Goal: Task Accomplishment & Management: Manage account settings

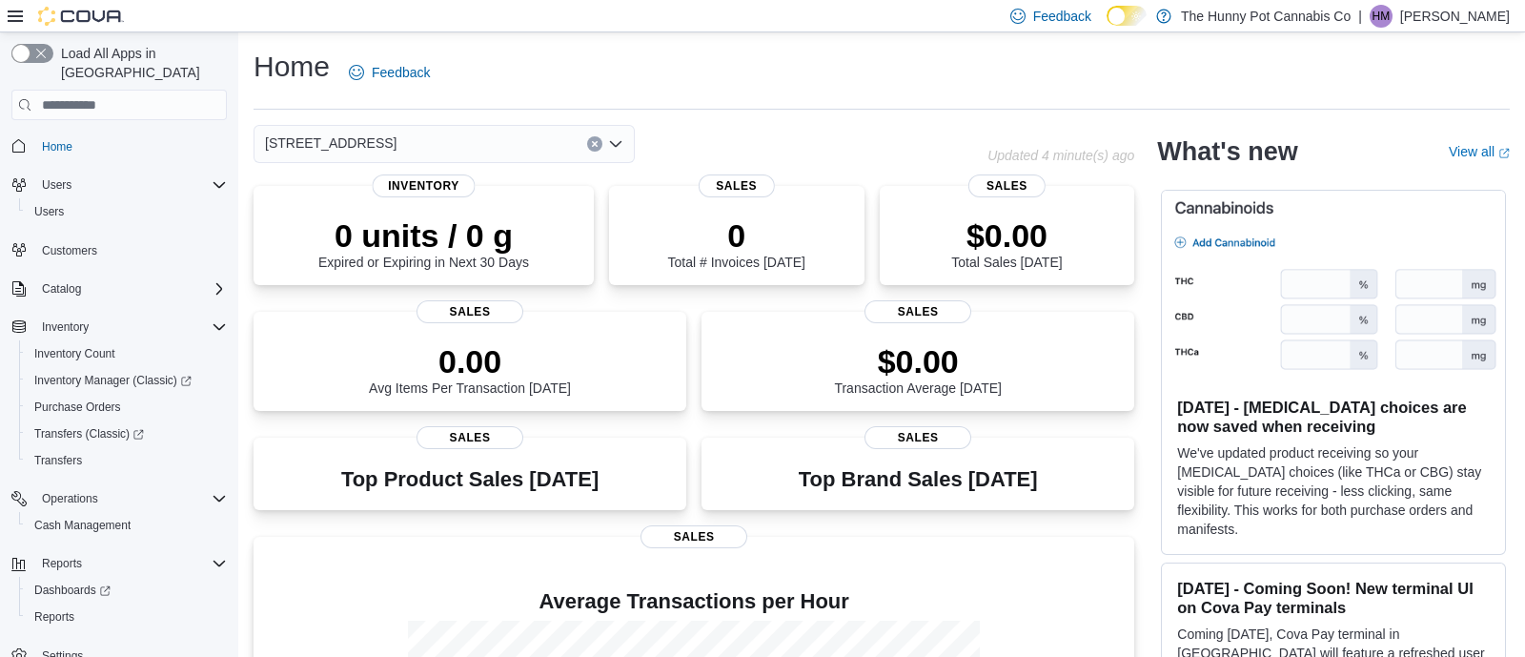
click at [1448, 24] on p "[PERSON_NAME]" at bounding box center [1455, 16] width 110 height 23
click at [1403, 153] on ul "Change Password Help Cova Learning Sign Out" at bounding box center [1414, 119] width 191 height 169
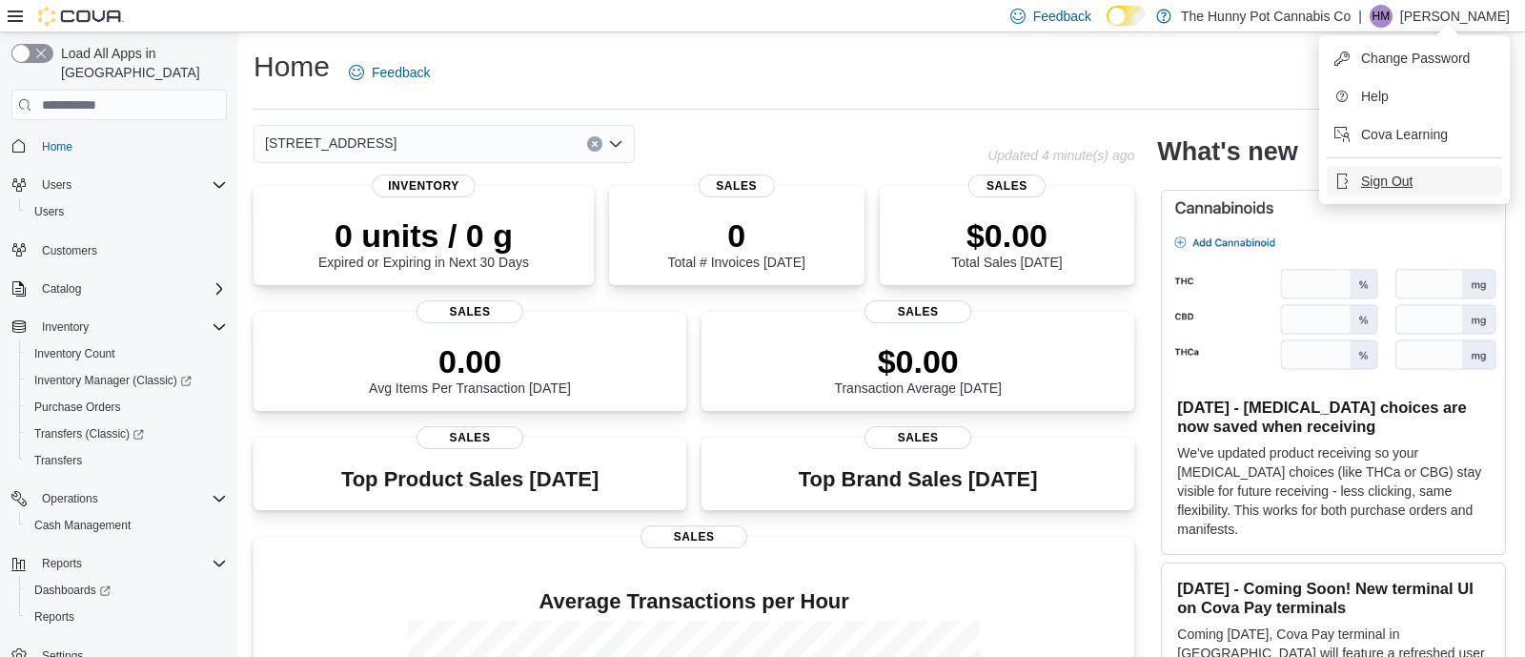
click at [1403, 167] on button "Sign Out" at bounding box center [1414, 181] width 175 height 31
